Goal: Transaction & Acquisition: Purchase product/service

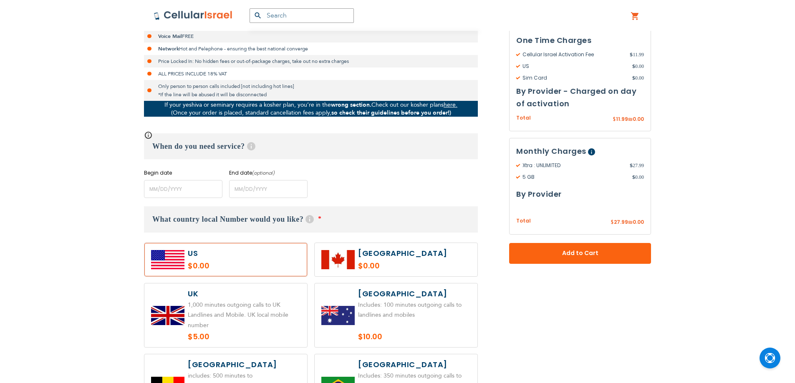
scroll to position [292, 0]
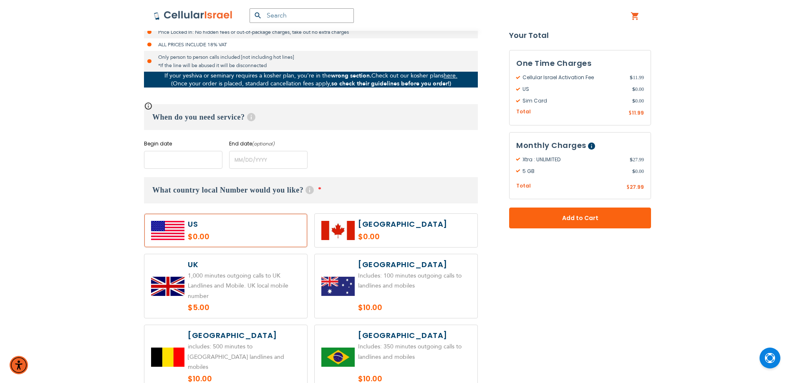
click at [210, 161] on input "name" at bounding box center [183, 160] width 78 height 18
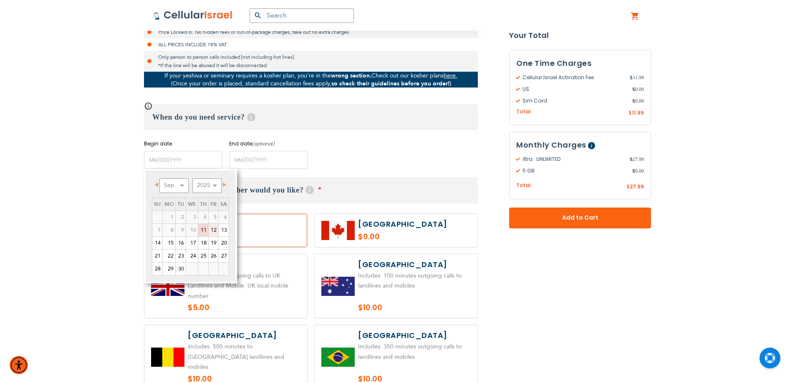
click at [215, 230] on link "12" at bounding box center [214, 230] width 10 height 13
type input "[DATE]"
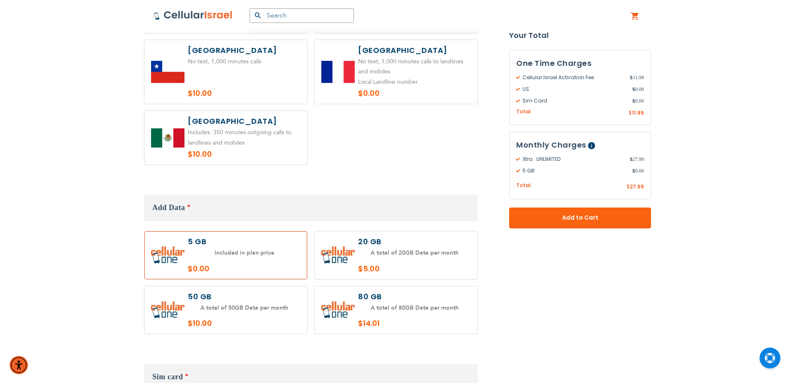
scroll to position [709, 0]
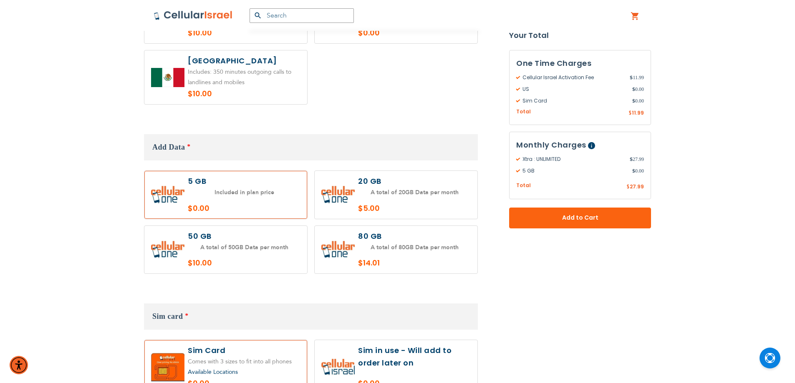
click at [411, 182] on label at bounding box center [396, 195] width 163 height 48
radio input "true"
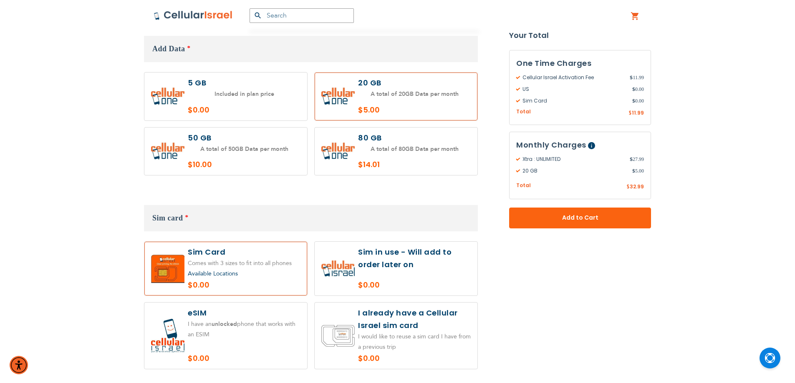
scroll to position [876, 0]
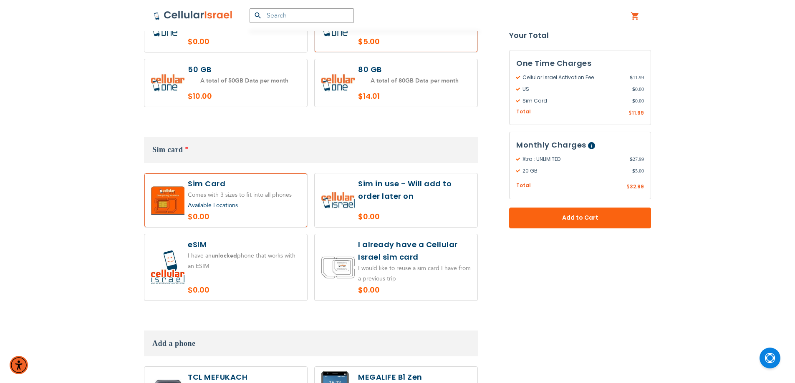
click at [400, 197] on label at bounding box center [396, 201] width 163 height 54
radio input "true"
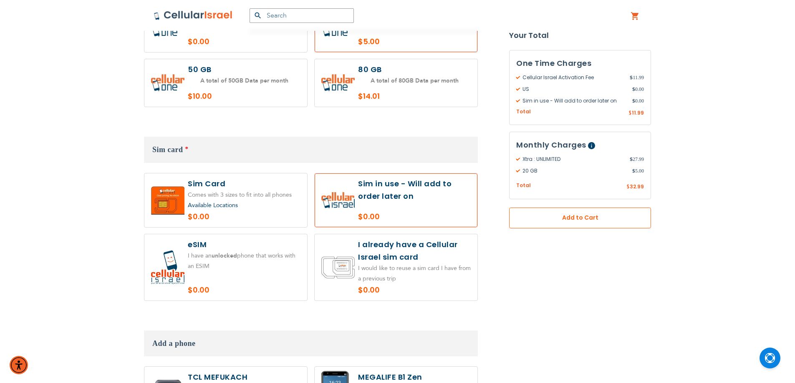
click at [541, 218] on span "Add to Cart" at bounding box center [580, 218] width 87 height 9
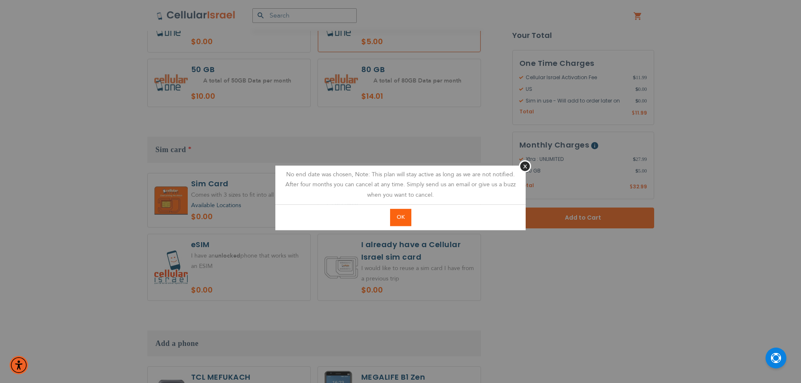
click at [405, 220] on button "OK" at bounding box center [400, 217] width 21 height 17
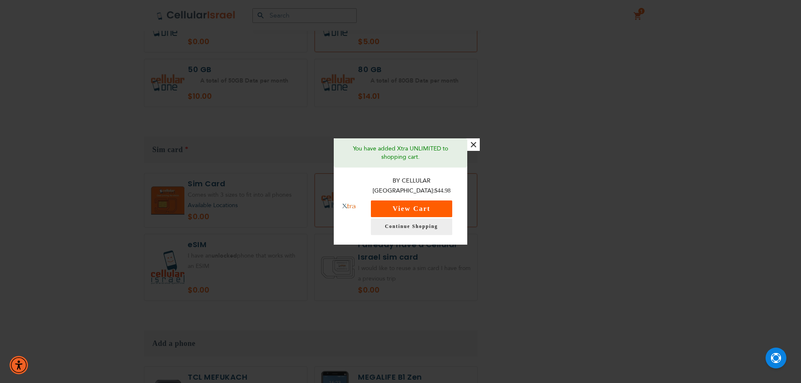
click at [446, 203] on button "View Cart" at bounding box center [411, 209] width 81 height 17
